Goal: Task Accomplishment & Management: Manage account settings

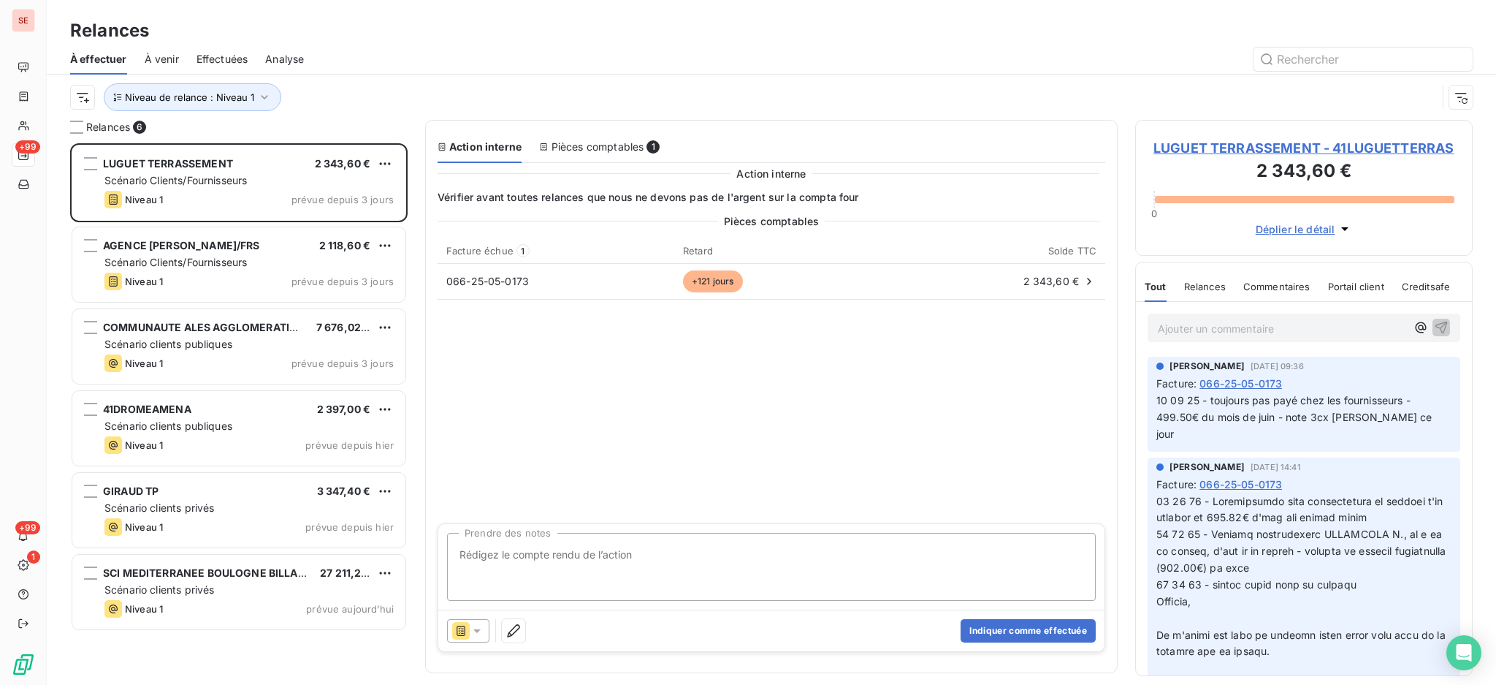
scroll to position [527, 322]
click at [601, 547] on textarea "Prendre des notes" at bounding box center [771, 567] width 649 height 68
click at [601, 547] on textarea "[DATE] facture FA0000539 tjrs non réglée" at bounding box center [771, 567] width 649 height 68
click at [501, 552] on textarea "[DATE] facture FA0000539 tjrs non réglée" at bounding box center [771, 567] width 649 height 68
type textarea "[DATE] 40LUGUET - facture FA0000539 tjrs non réglée"
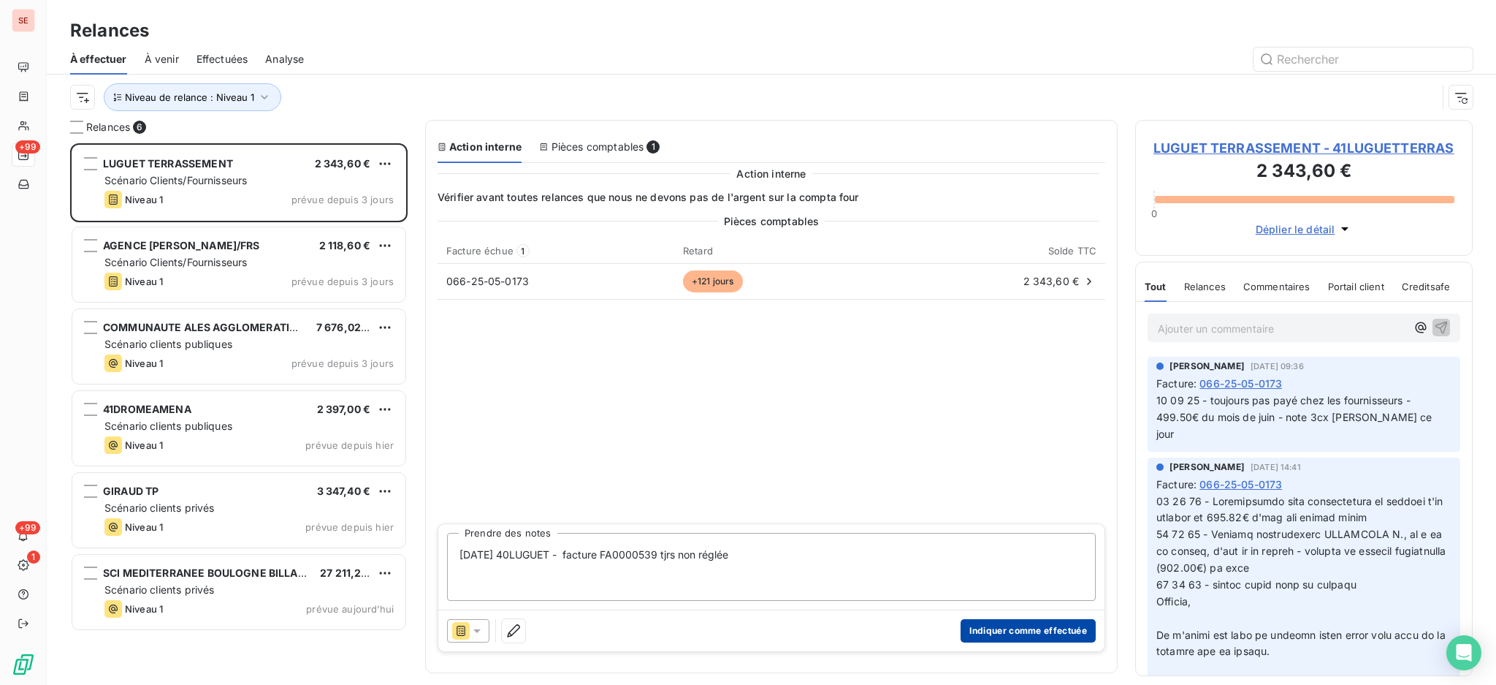
click at [999, 625] on button "Indiquer comme effectuée" at bounding box center [1028, 630] width 135 height 23
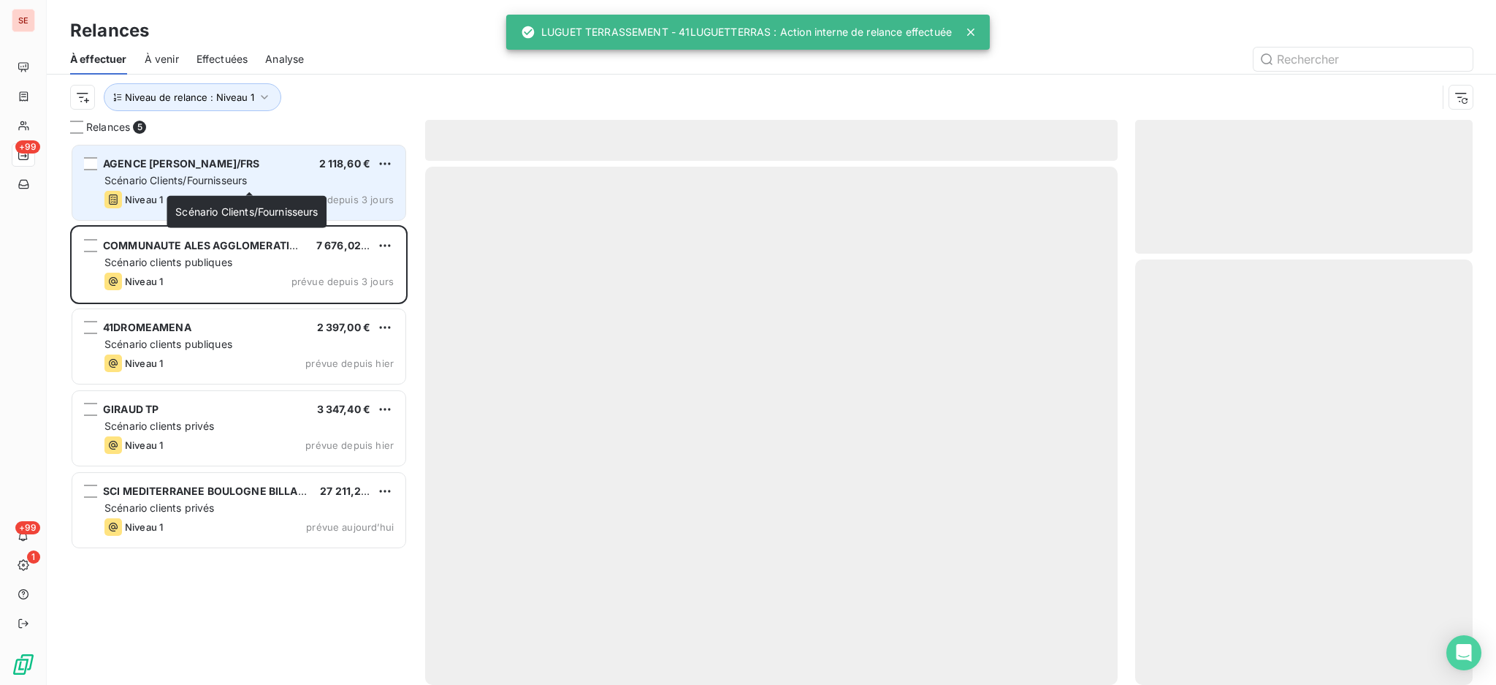
click at [226, 174] on span "Scénario Clients/Fournisseurs" at bounding box center [175, 180] width 142 height 12
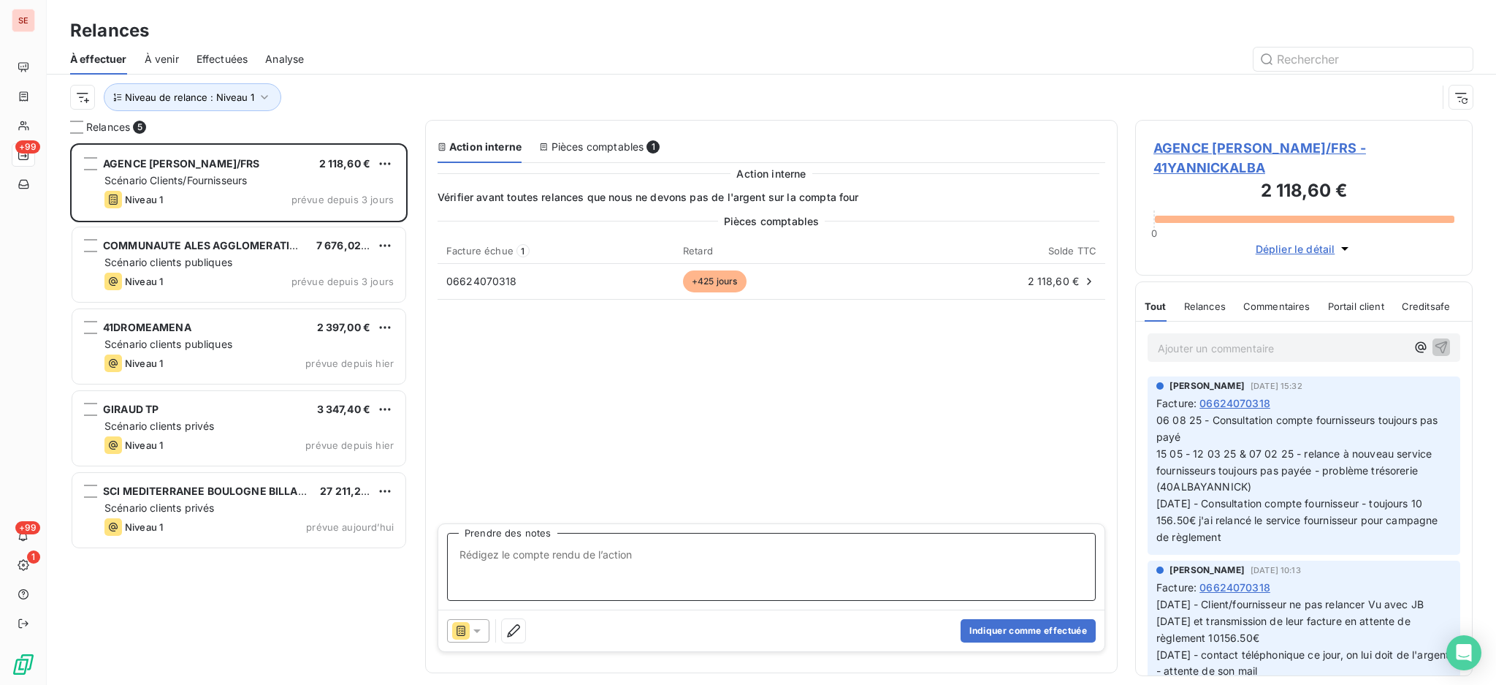
click at [509, 563] on textarea "Prendre des notes" at bounding box center [771, 567] width 649 height 68
click at [596, 558] on textarea "14/10 40ALBAYANNICK" at bounding box center [771, 567] width 649 height 68
click at [636, 556] on textarea "14/10 40ALBAYANNICK : facture FRS toujours non réglée" at bounding box center [771, 567] width 649 height 68
drag, startPoint x: 636, startPoint y: 557, endPoint x: 576, endPoint y: 557, distance: 59.9
click at [576, 557] on textarea "14/10 40ALBAYANNICK : facture FRS toujours non réglée" at bounding box center [771, 567] width 649 height 68
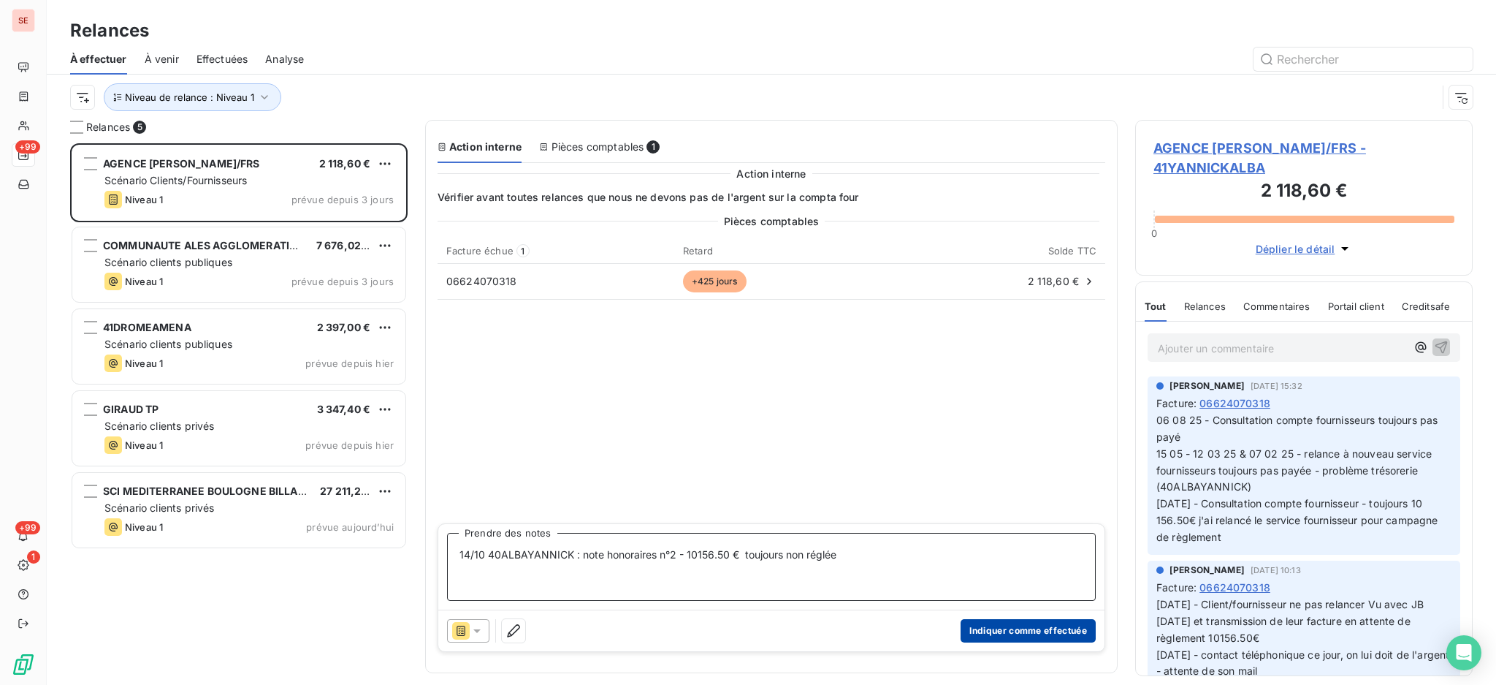
type textarea "14/10 40ALBAYANNICK : note honoraires n°2 - 10156.50 € toujours non réglée"
click at [1008, 632] on button "Indiquer comme effectuée" at bounding box center [1028, 630] width 135 height 23
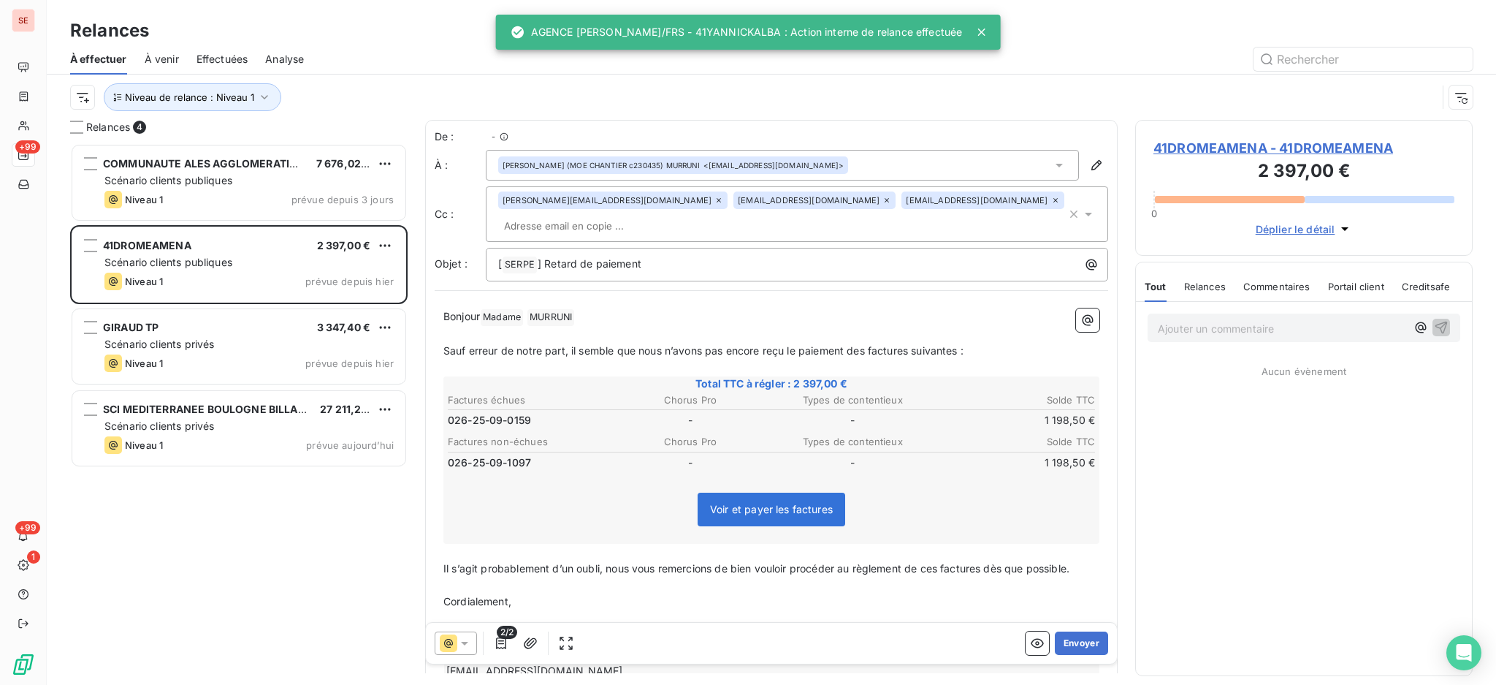
scroll to position [527, 322]
